Goal: Communication & Community: Answer question/provide support

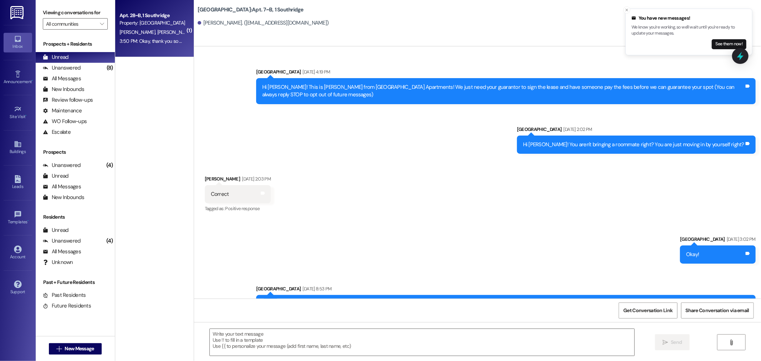
scroll to position [17323, 0]
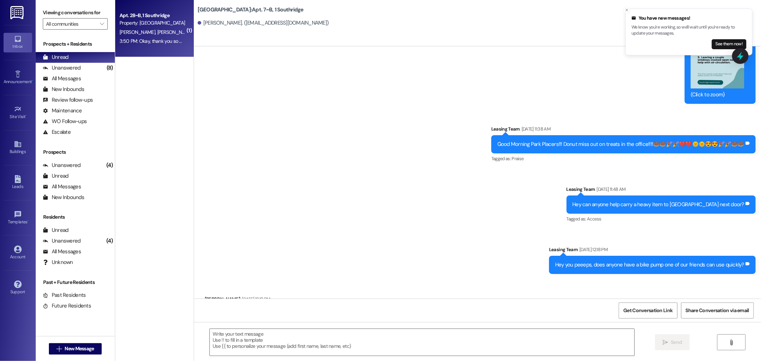
click at [195, 29] on span "[PERSON_NAME]" at bounding box center [214, 32] width 38 height 6
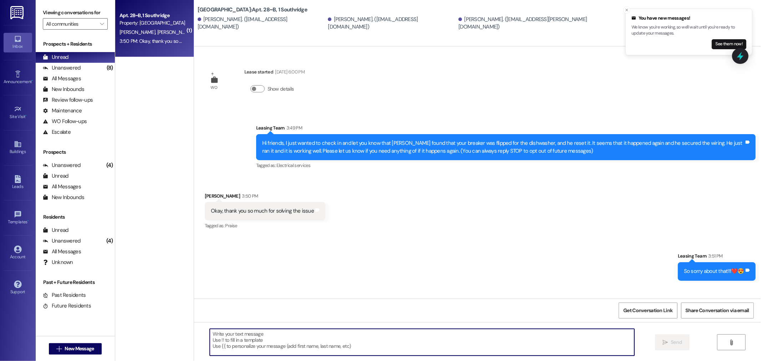
click at [213, 333] on textarea at bounding box center [422, 342] width 425 height 27
click at [220, 332] on textarea at bounding box center [422, 342] width 425 height 27
click at [234, 341] on textarea at bounding box center [422, 342] width 425 height 27
type textarea "Ok [DEMOGRAPHIC_DATA]"
click at [67, 347] on span "New Message" at bounding box center [79, 348] width 29 height 7
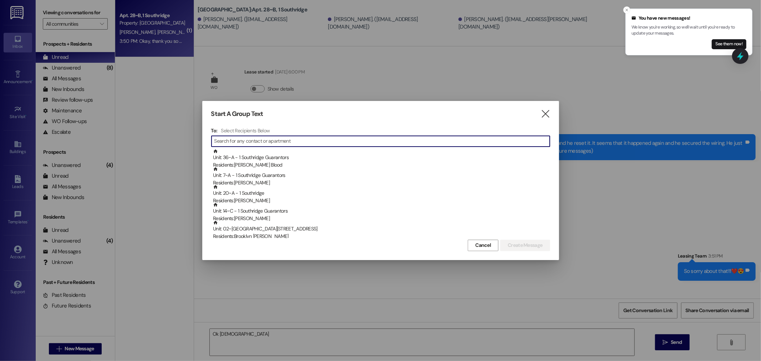
click at [232, 140] on input at bounding box center [383, 141] width 336 height 10
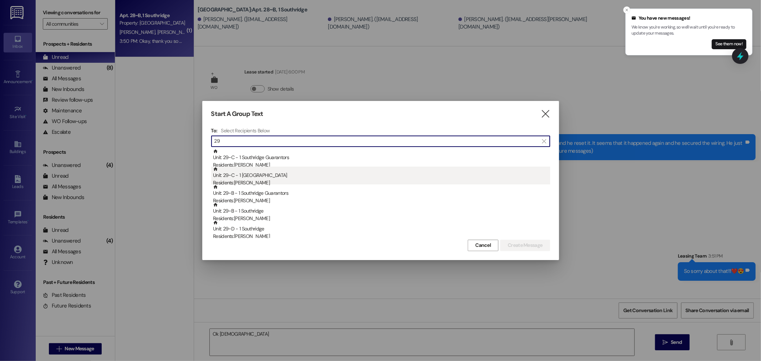
type input "29"
click at [253, 181] on div "Residents: [PERSON_NAME]" at bounding box center [381, 182] width 337 height 7
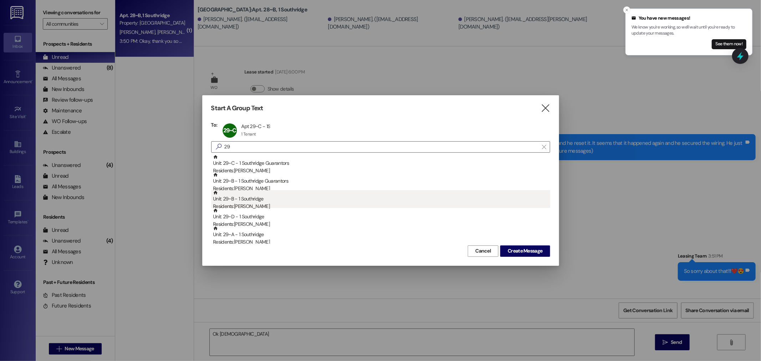
click at [253, 203] on div "Residents: [PERSON_NAME]" at bounding box center [381, 206] width 337 height 7
click at [252, 206] on div "Residents: [PERSON_NAME]" at bounding box center [381, 206] width 337 height 7
click at [254, 205] on div "Residents: [PERSON_NAME]" at bounding box center [381, 206] width 337 height 7
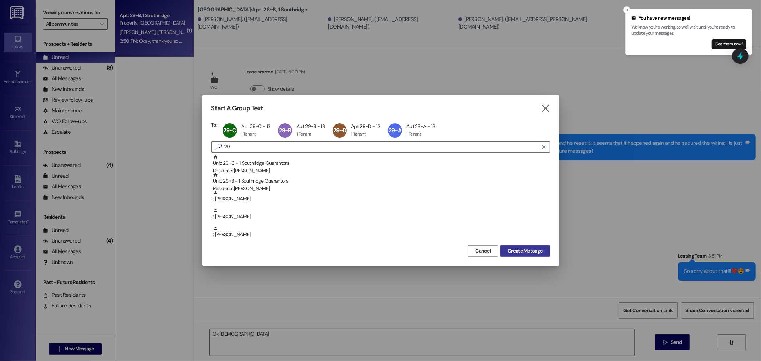
click at [530, 252] on span "Create Message" at bounding box center [525, 250] width 35 height 7
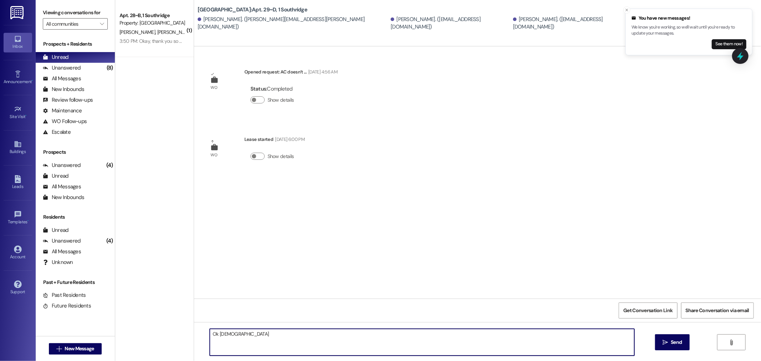
drag, startPoint x: 233, startPoint y: 336, endPoint x: 132, endPoint y: 331, distance: 100.4
click at [134, 334] on div "( 1 ) Apt. 28~B, 1 Southridge Property: Southridge [PERSON_NAME] [PERSON_NAME] …" at bounding box center [438, 180] width 646 height 361
type textarea "Hello my friends, I could not find anyone to help me bring the new couches over…"
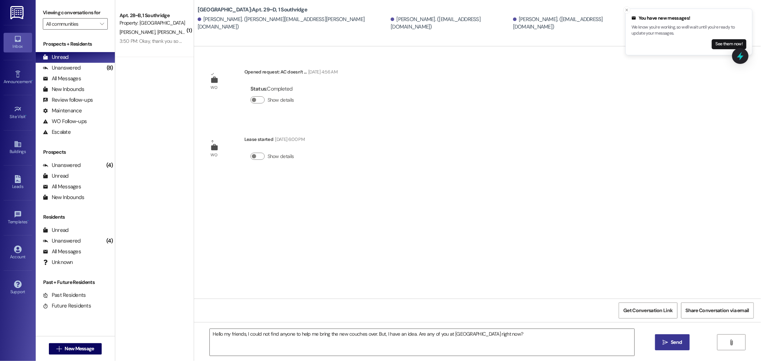
click at [679, 343] on span "Send" at bounding box center [676, 342] width 11 height 7
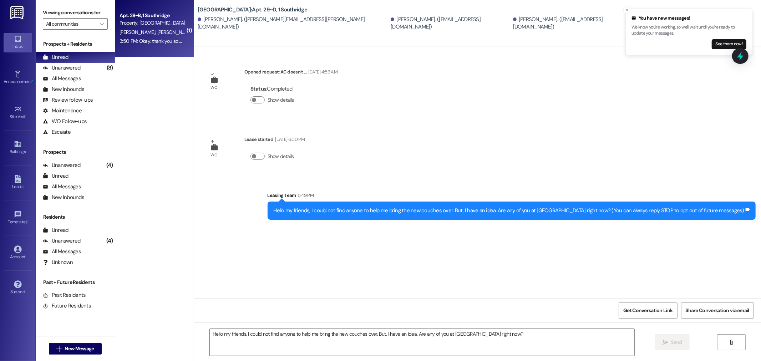
click at [145, 25] on div "Property: [GEOGRAPHIC_DATA]" at bounding box center [153, 22] width 66 height 7
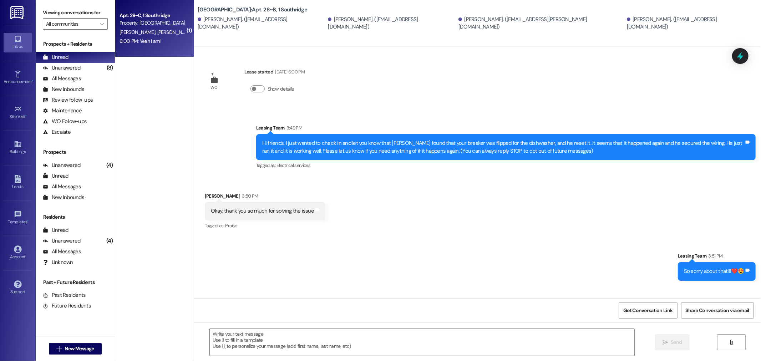
click at [137, 17] on div "Apt. 29~C, 1 Southridge" at bounding box center [153, 15] width 66 height 7
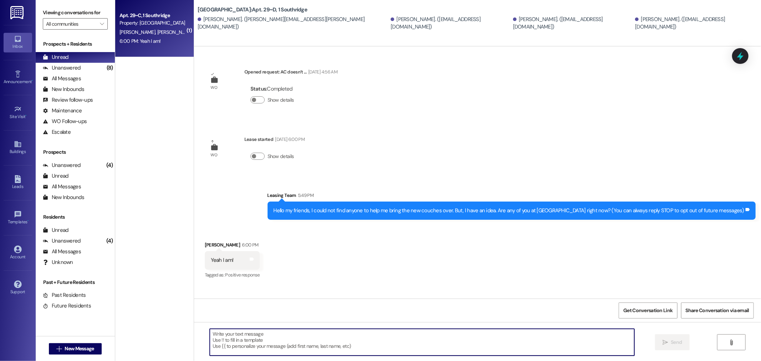
click at [226, 342] on textarea at bounding box center [422, 342] width 425 height 27
type textarea "Can you come to the office for a second?"
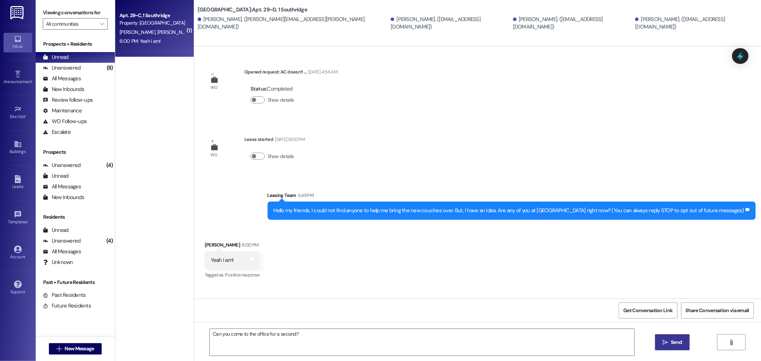
click at [657, 341] on button " Send" at bounding box center [672, 342] width 35 height 16
